Goal: Check status: Check status

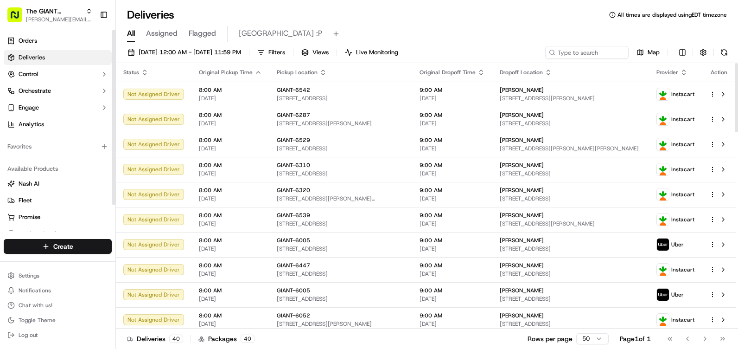
click at [27, 31] on div "Orders Deliveries Control Orchestrate Engage Analytics" at bounding box center [57, 83] width 115 height 106
click at [45, 40] on link "Orders" at bounding box center [58, 40] width 108 height 15
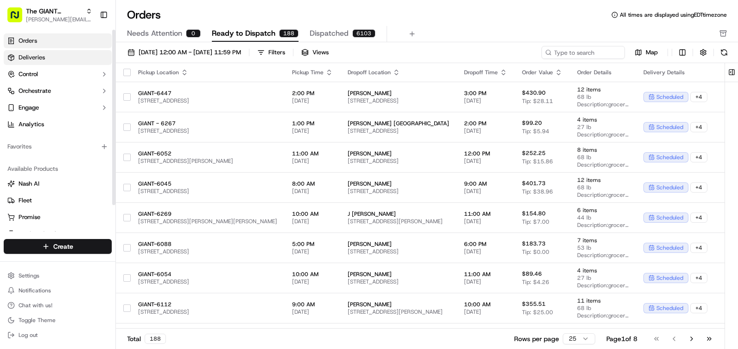
click at [51, 51] on link "Deliveries" at bounding box center [58, 57] width 108 height 15
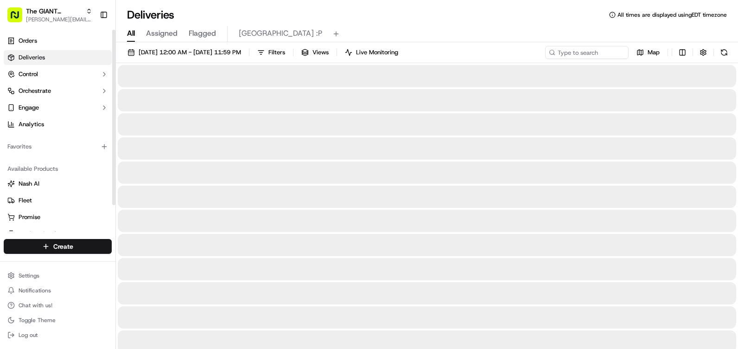
click at [254, 36] on span "[GEOGRAPHIC_DATA] :P" at bounding box center [280, 33] width 83 height 11
